Goal: Navigation & Orientation: Find specific page/section

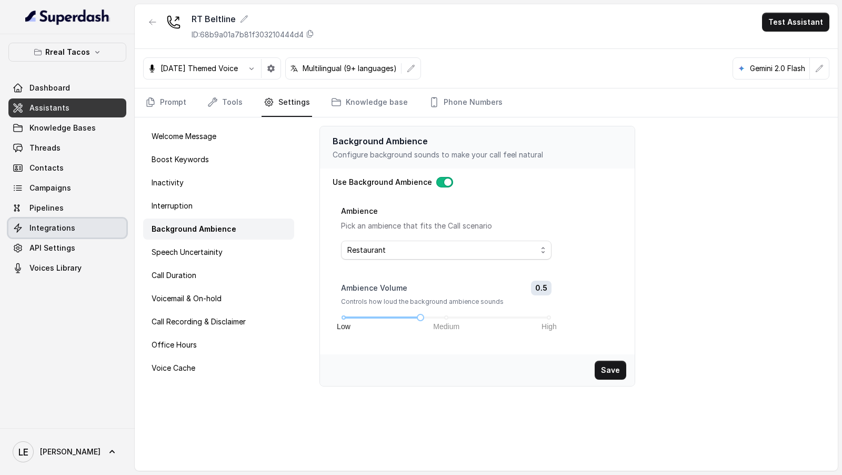
click at [74, 223] on link "Integrations" at bounding box center [67, 227] width 118 height 19
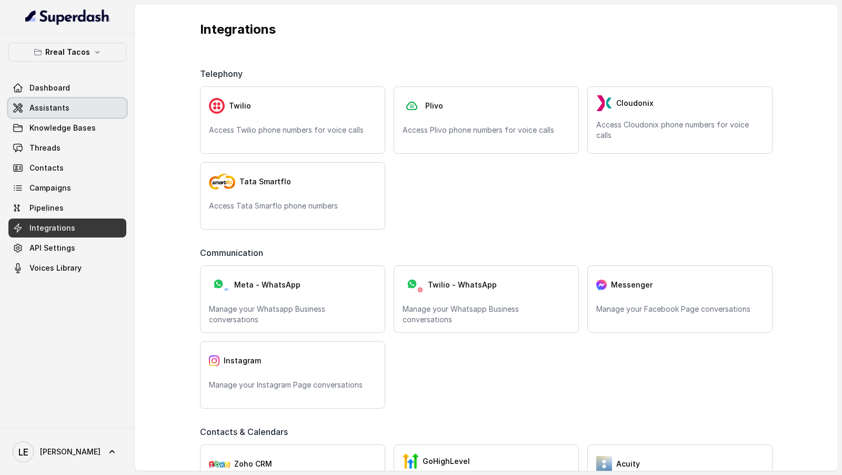
click at [54, 112] on span "Assistants" at bounding box center [49, 108] width 40 height 11
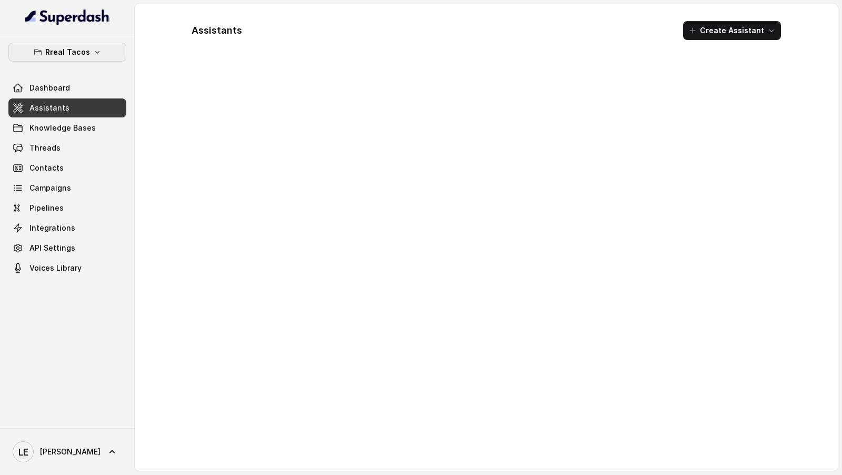
click at [87, 55] on p "Rreal Tacos" at bounding box center [67, 52] width 45 height 13
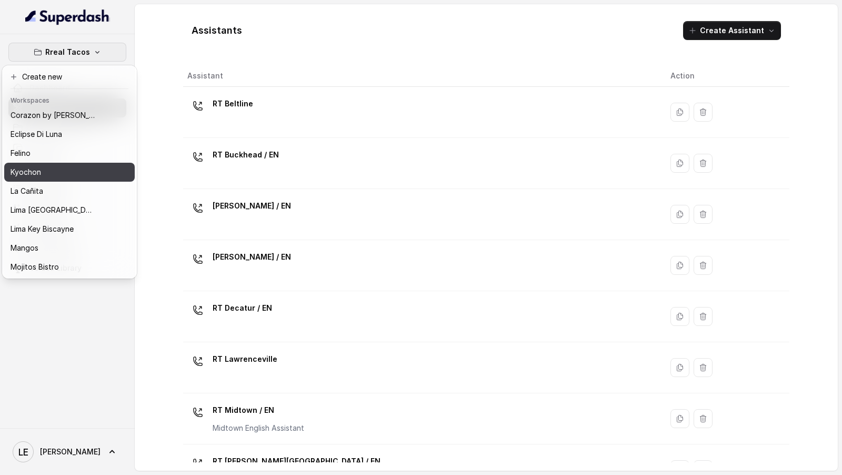
scroll to position [56, 0]
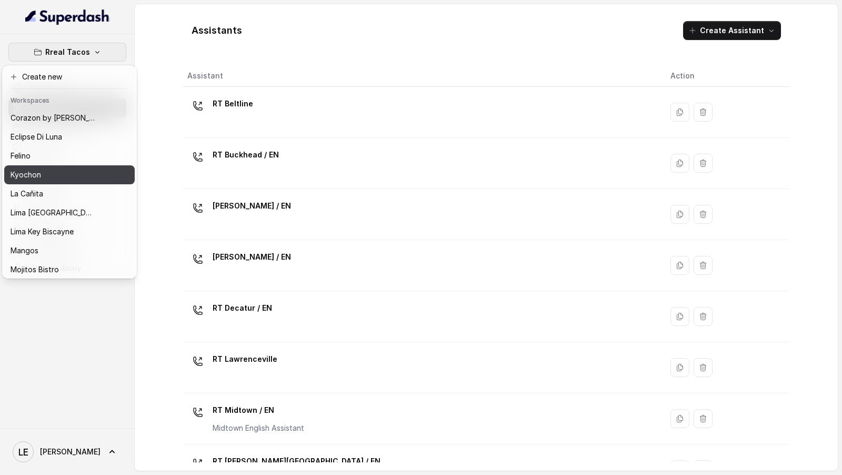
click at [57, 171] on div "Kyochon" at bounding box center [53, 174] width 84 height 13
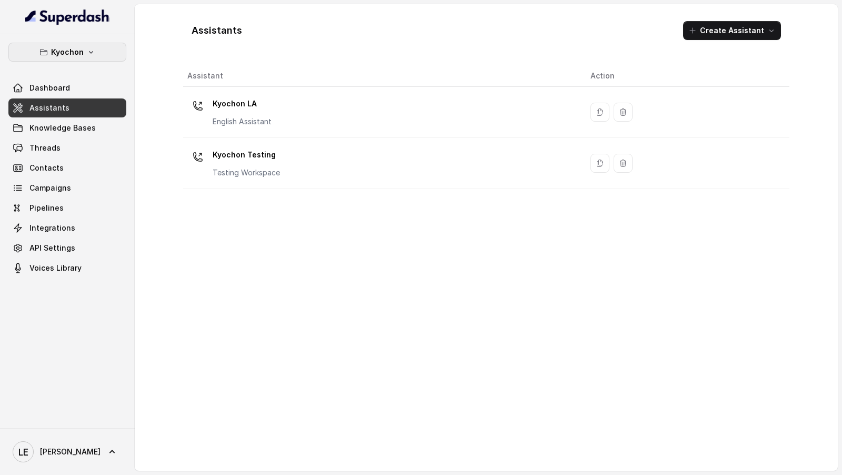
click at [74, 48] on p "Kyochon" at bounding box center [67, 52] width 33 height 13
